Goal: Task Accomplishment & Management: Complete application form

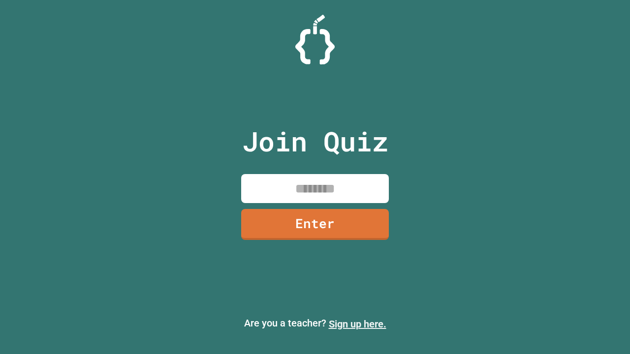
click at [357, 324] on link "Sign up here." at bounding box center [358, 324] width 58 height 12
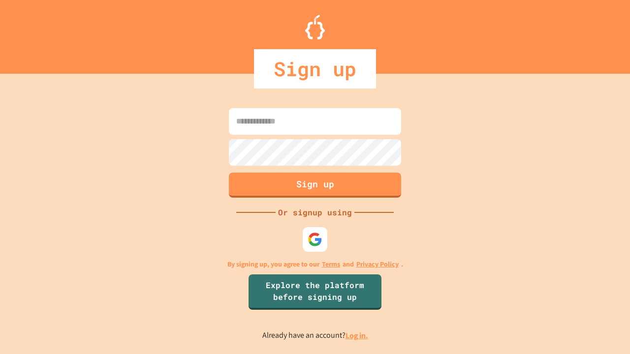
click at [357, 336] on link "Log in." at bounding box center [357, 336] width 23 height 10
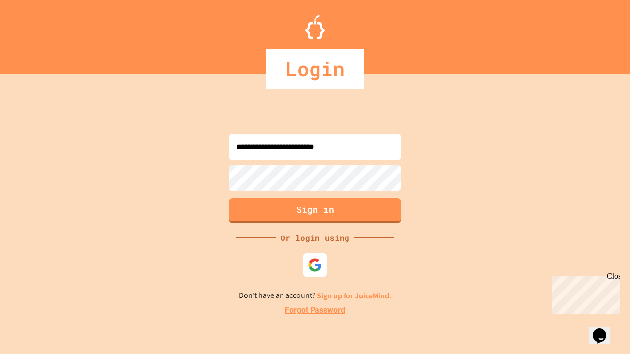
type input "**********"
